Goal: Task Accomplishment & Management: Manage account settings

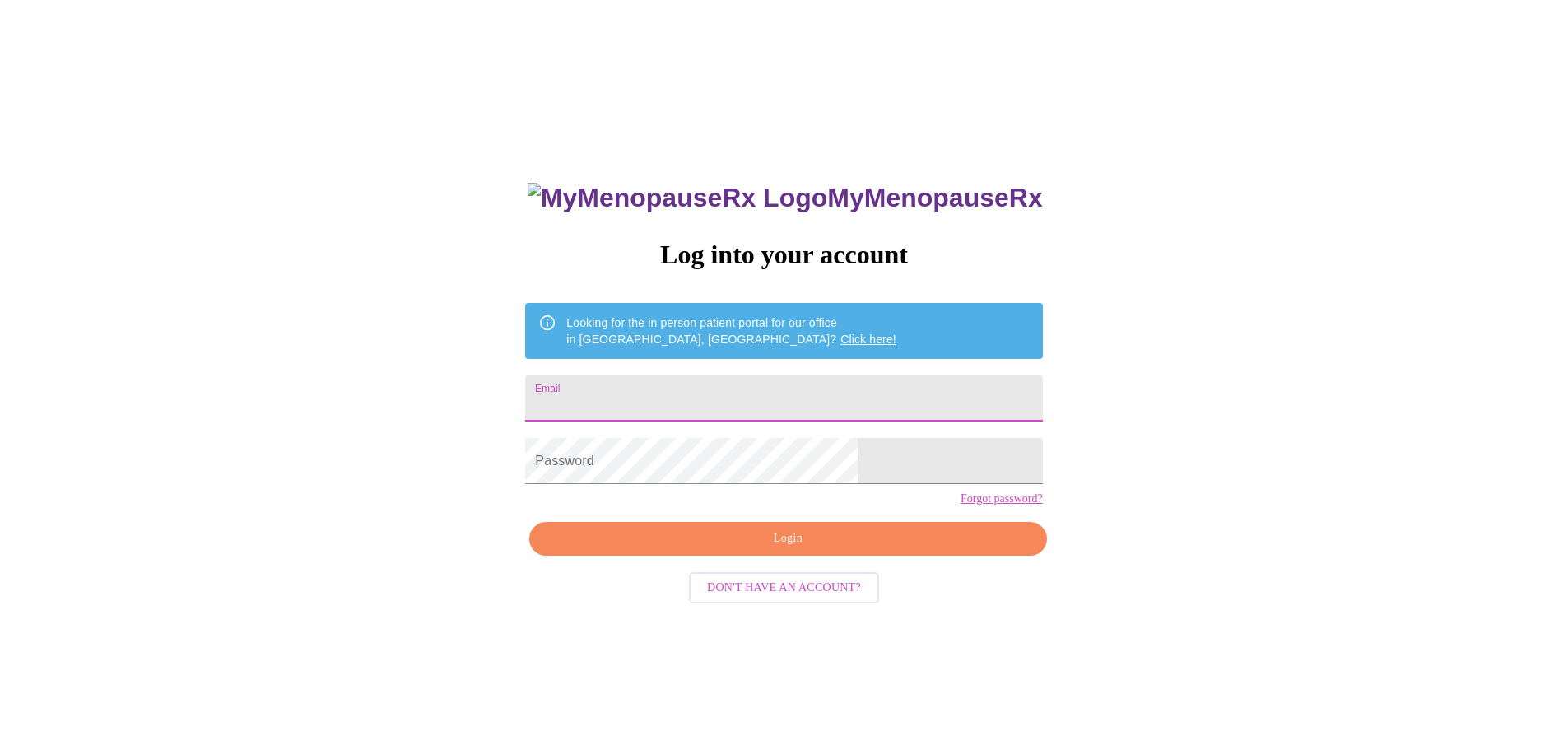
click at [780, 378] on input "Email" at bounding box center [783, 398] width 516 height 46
type input "[PERSON_NAME][EMAIL_ADDRESS][PERSON_NAME][DOMAIN_NAME]"
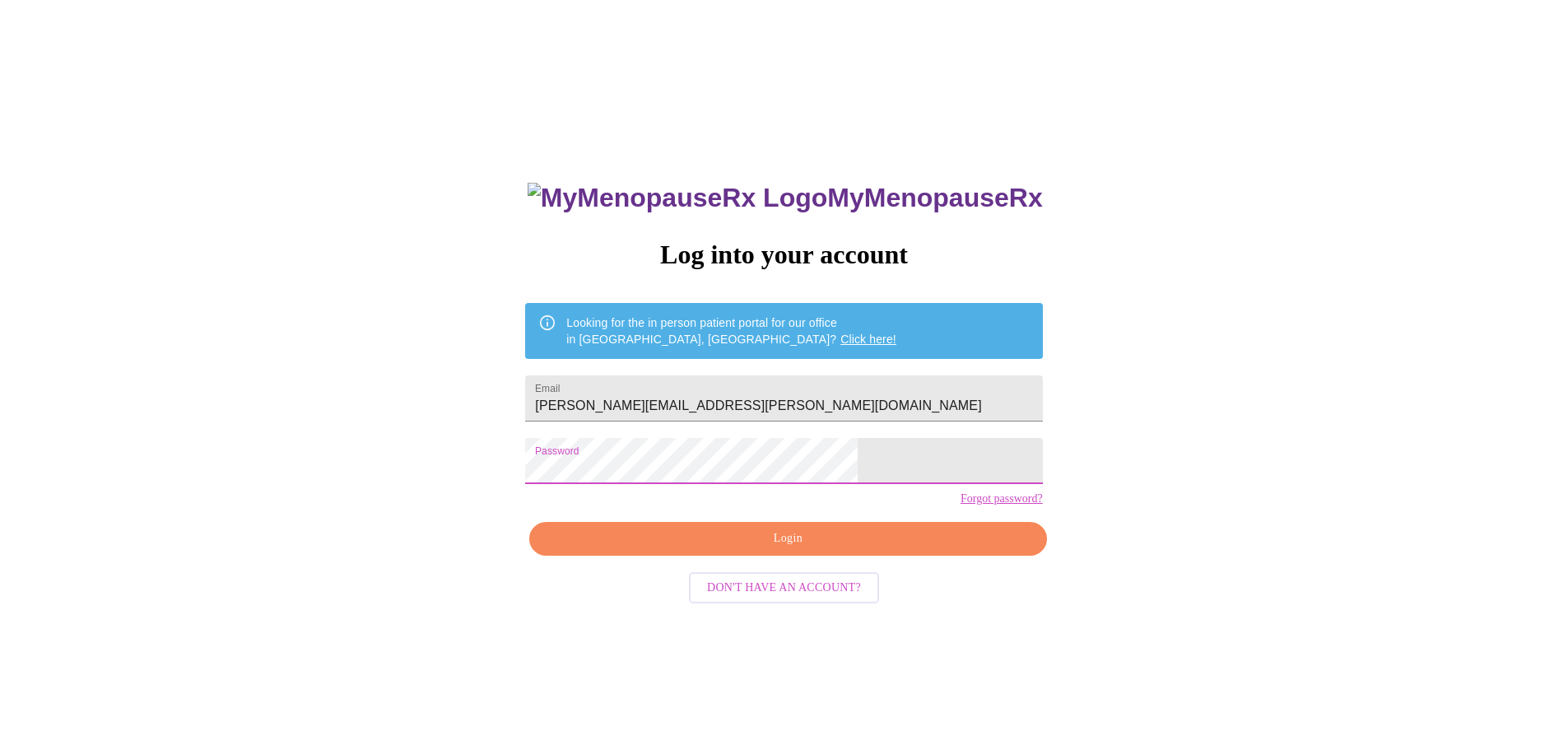
click at [799, 549] on span "Login" at bounding box center [787, 538] width 479 height 21
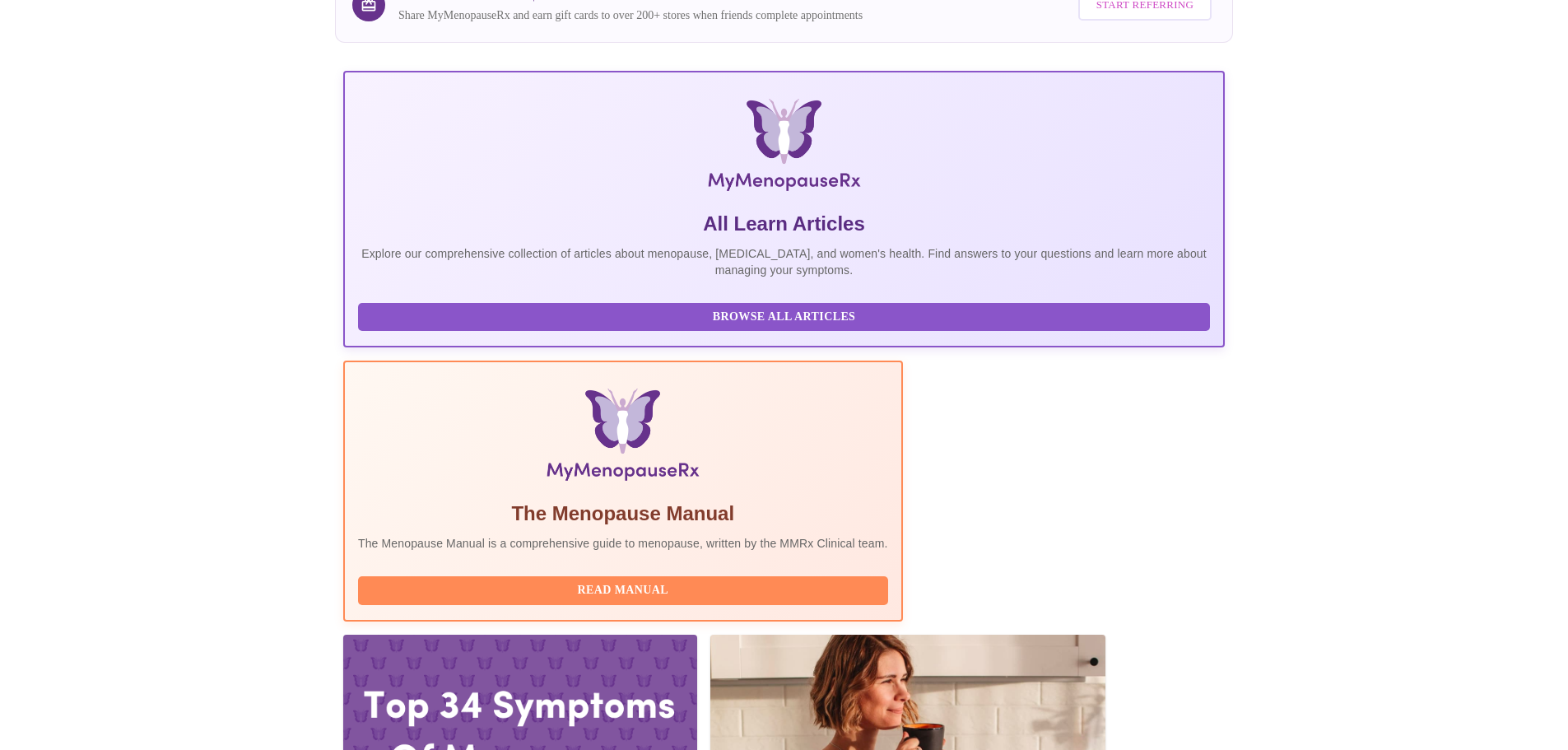
scroll to position [412, 0]
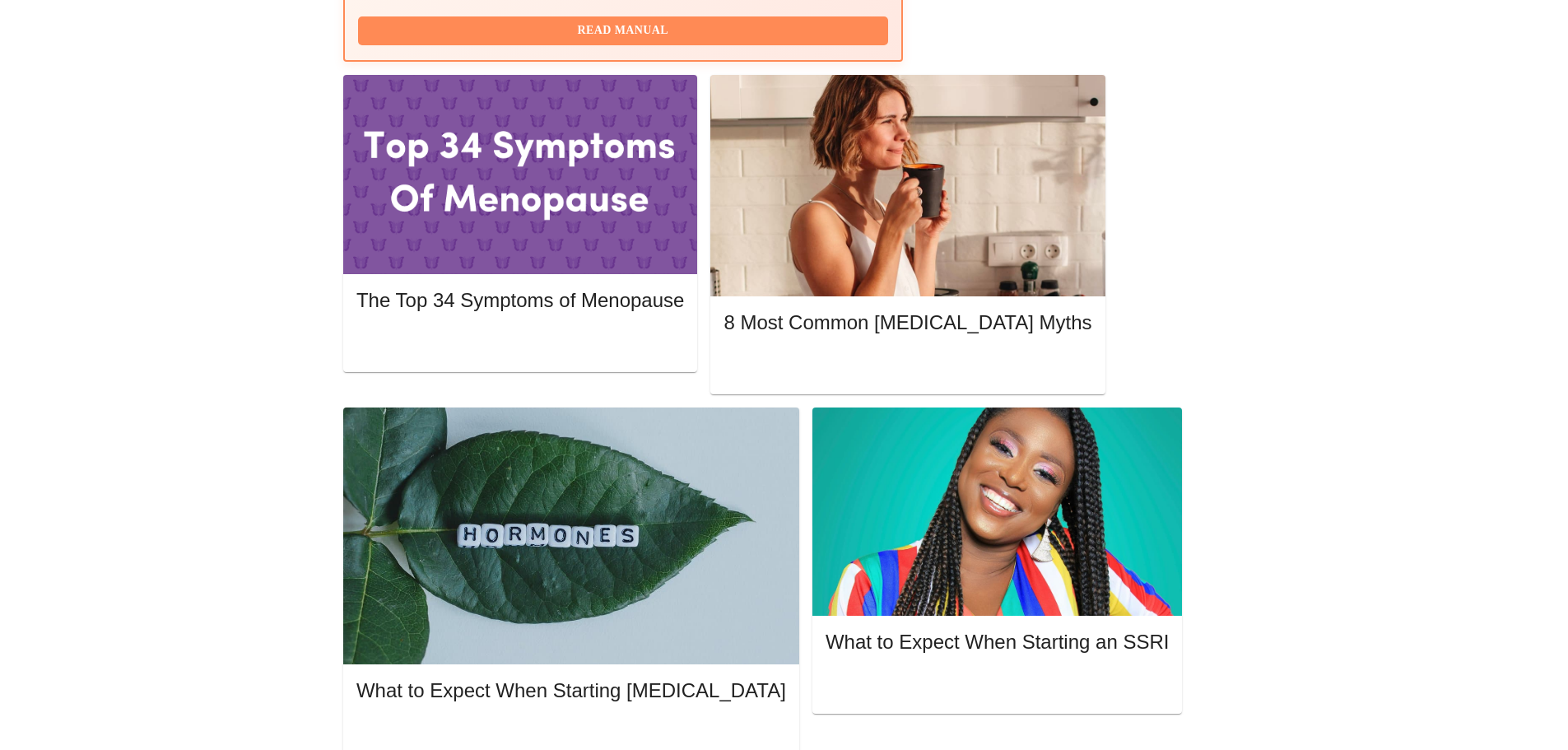
scroll to position [824, 0]
